Goal: Contribute content

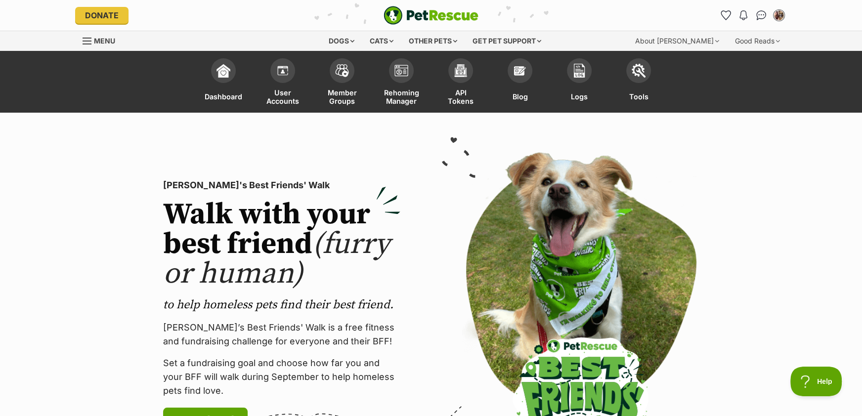
click at [826, 20] on header "Donate PetRescue home Notifications No notifications My account Alesha Saliba E…" at bounding box center [431, 15] width 862 height 31
click at [759, 47] on div "Good Reads" at bounding box center [757, 41] width 59 height 20
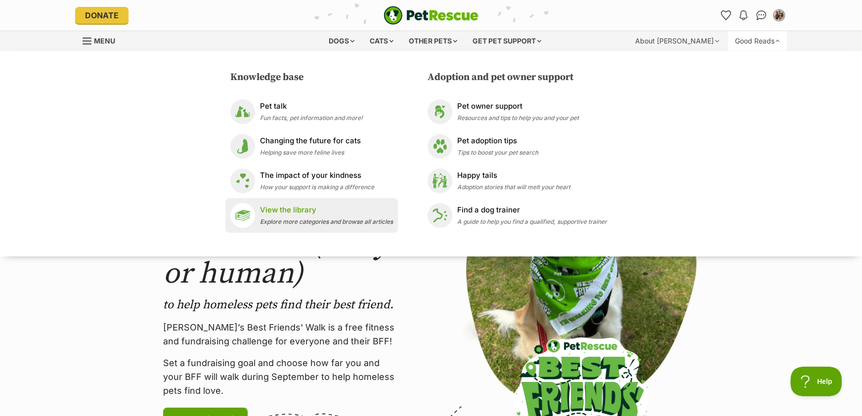
click at [319, 217] on div "View the library Explore more categories and browse all articles" at bounding box center [326, 215] width 133 height 21
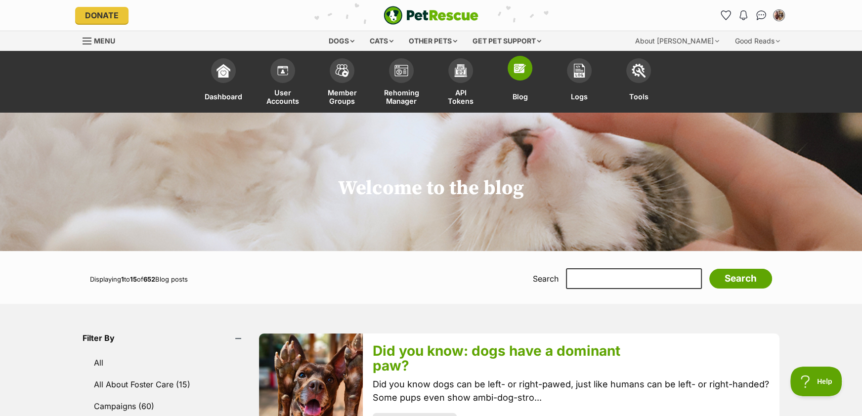
click at [512, 69] on span at bounding box center [520, 68] width 25 height 25
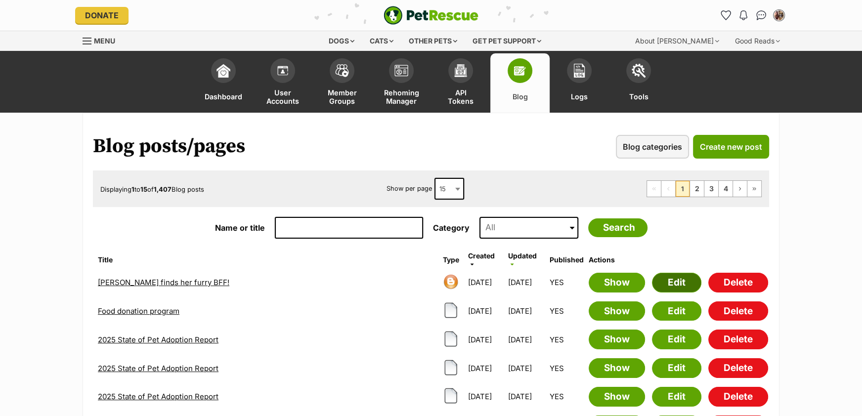
click at [666, 285] on link "Edit" at bounding box center [676, 283] width 49 height 20
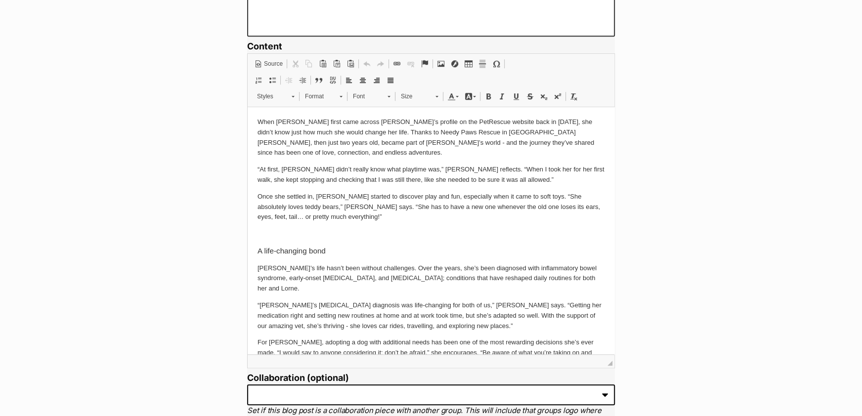
scroll to position [962, 0]
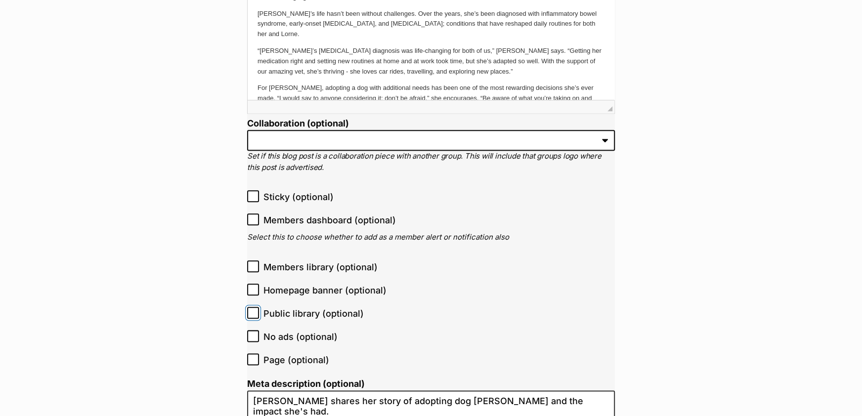
click at [253, 315] on input "Public library (optional)" at bounding box center [253, 313] width 12 height 12
checkbox input "true"
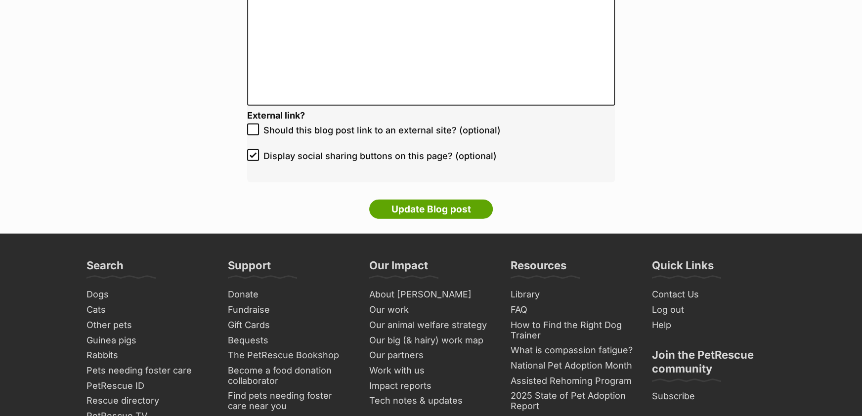
scroll to position [2285, 0]
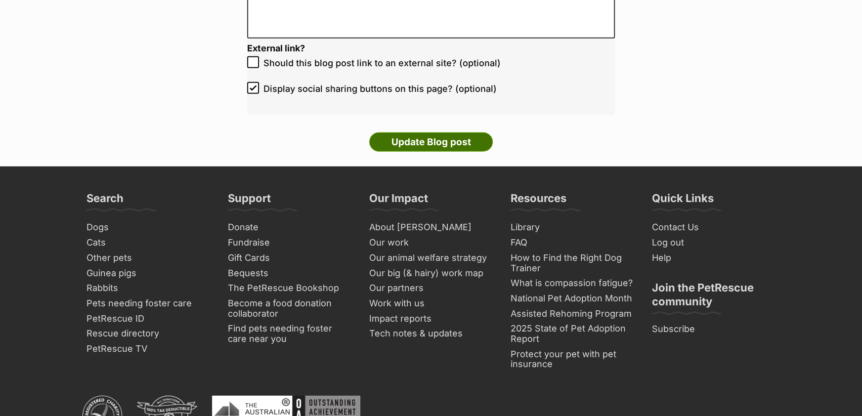
click at [447, 133] on input "Update Blog post" at bounding box center [431, 143] width 124 height 20
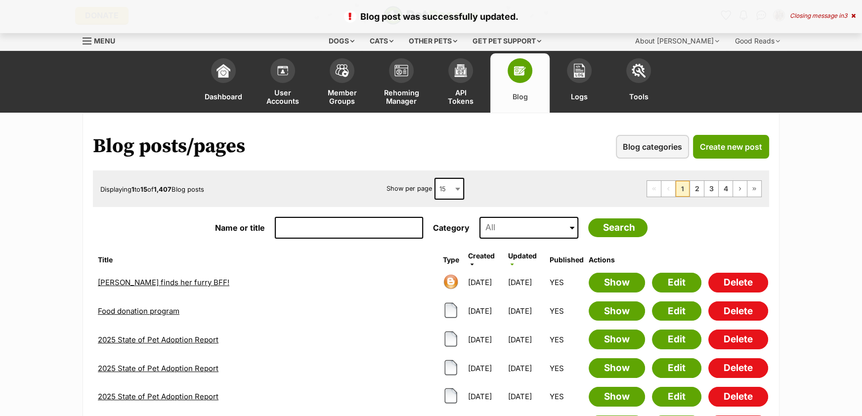
click at [818, 18] on div "Closing message in 3" at bounding box center [823, 15] width 66 height 7
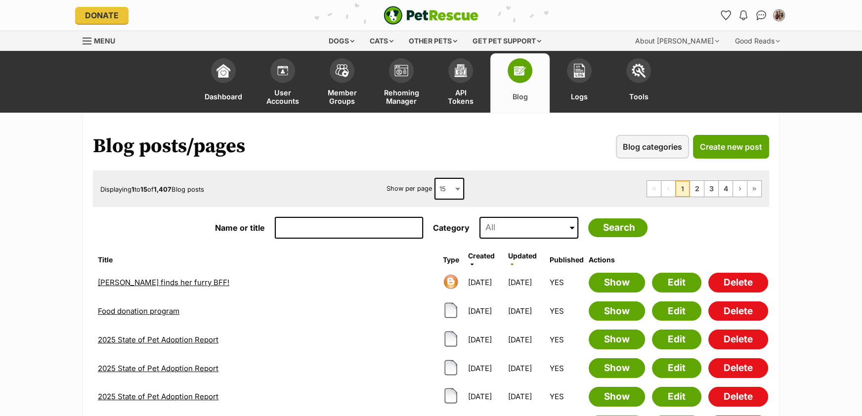
click at [406, 24] on img "PetRescue" at bounding box center [431, 15] width 95 height 19
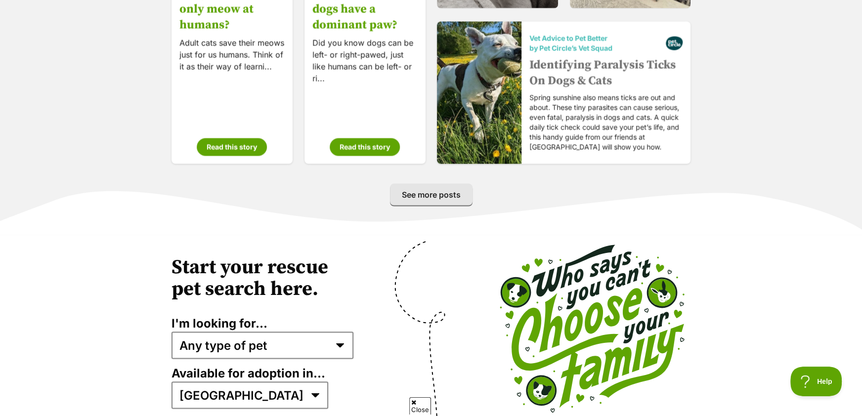
scroll to position [1549, 0]
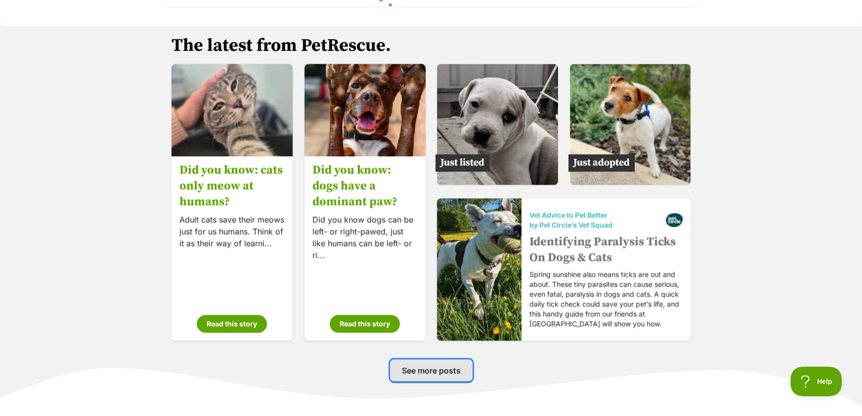
click at [405, 370] on span "See more posts" at bounding box center [431, 370] width 59 height 12
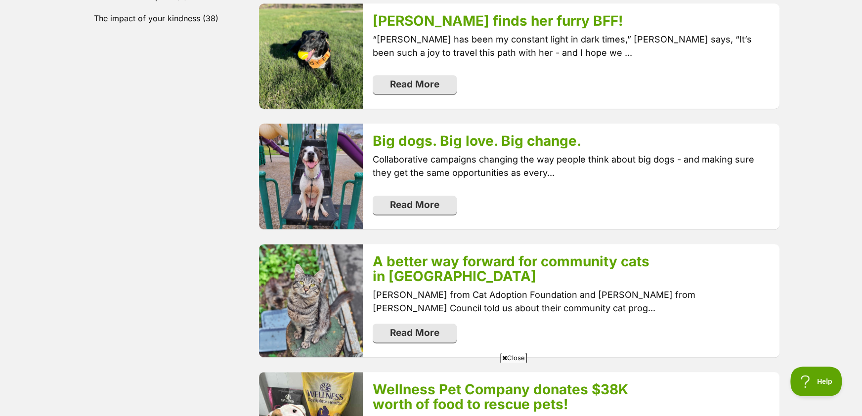
scroll to position [733, 0]
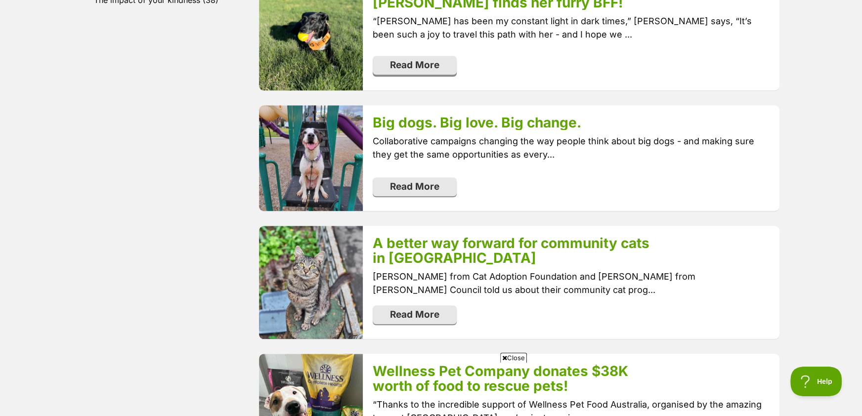
click at [421, 65] on link "Read More" at bounding box center [415, 65] width 84 height 19
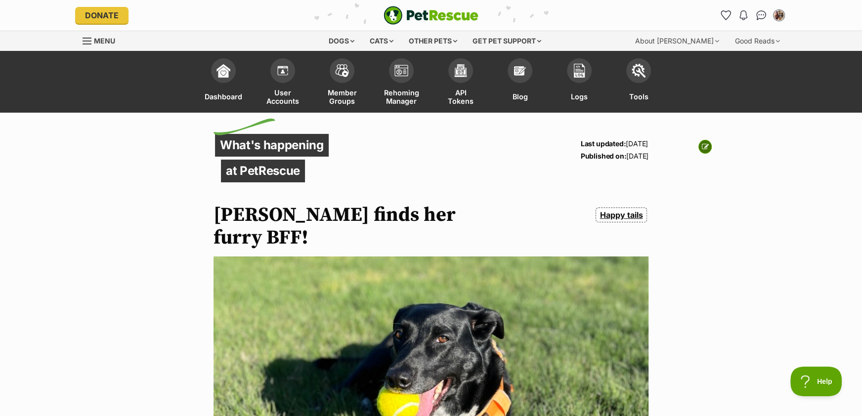
click at [703, 150] on link at bounding box center [705, 147] width 13 height 14
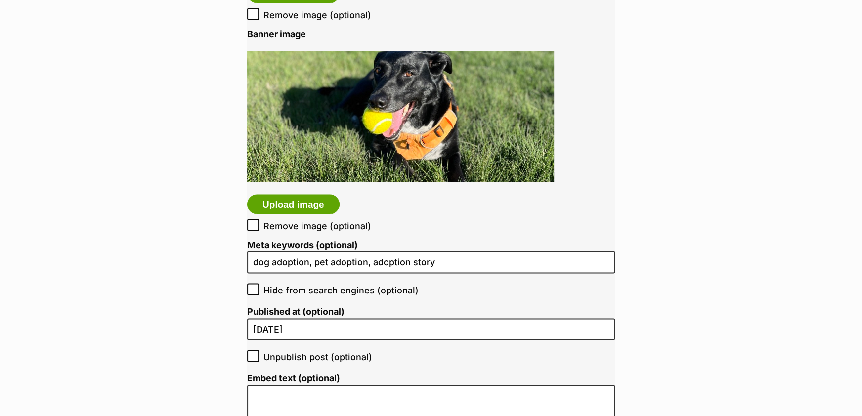
scroll to position [1796, 0]
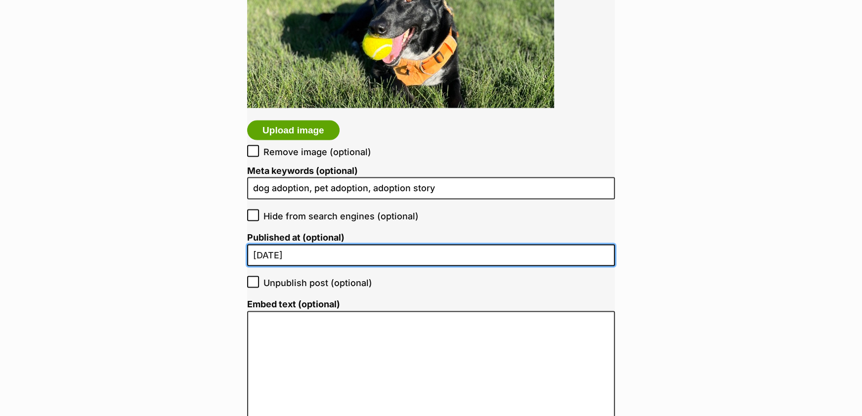
click at [274, 259] on input "[DATE]" at bounding box center [431, 256] width 368 height 22
drag, startPoint x: 263, startPoint y: 254, endPoint x: 245, endPoint y: 254, distance: 17.8
type input "29/09/2025"
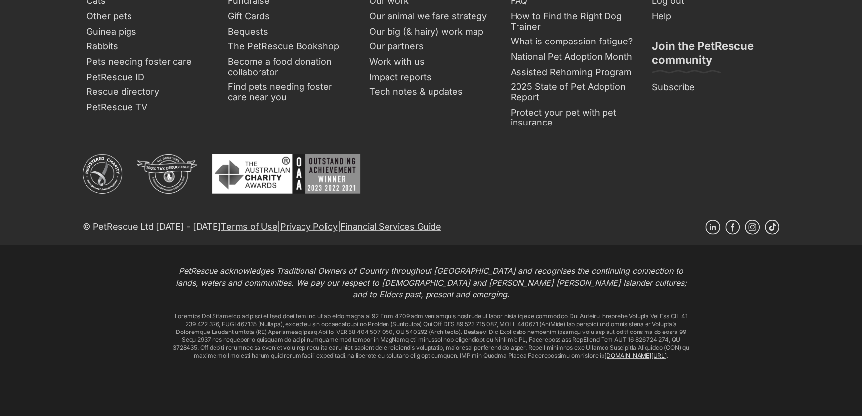
scroll to position [2312, 0]
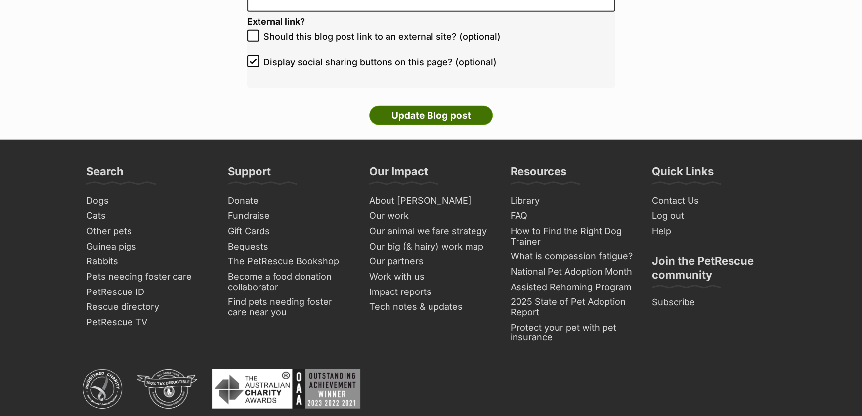
click at [444, 117] on input "Update Blog post" at bounding box center [431, 116] width 124 height 20
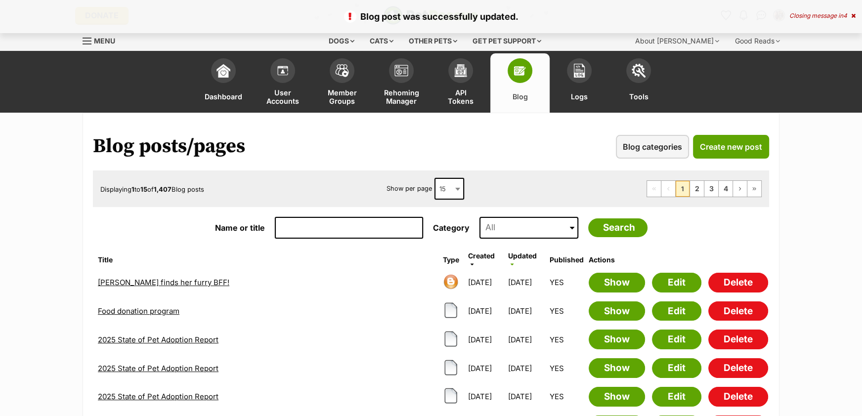
click at [822, 12] on div "Closing message in 4" at bounding box center [823, 15] width 66 height 7
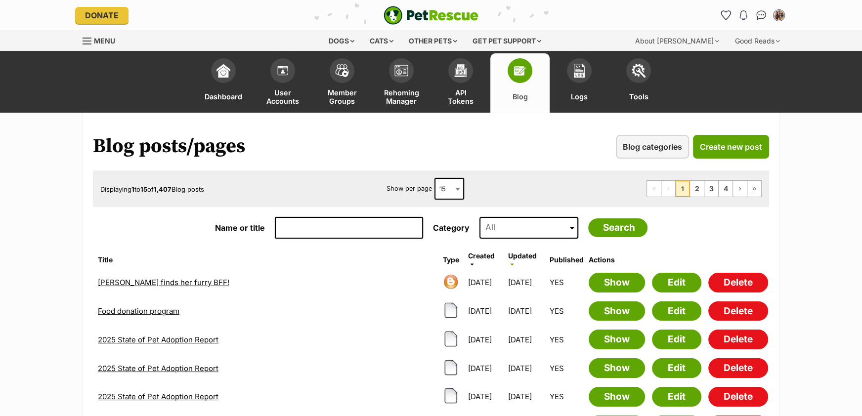
click at [445, 13] on img "PetRescue" at bounding box center [431, 15] width 95 height 19
